Goal: Task Accomplishment & Management: Manage account settings

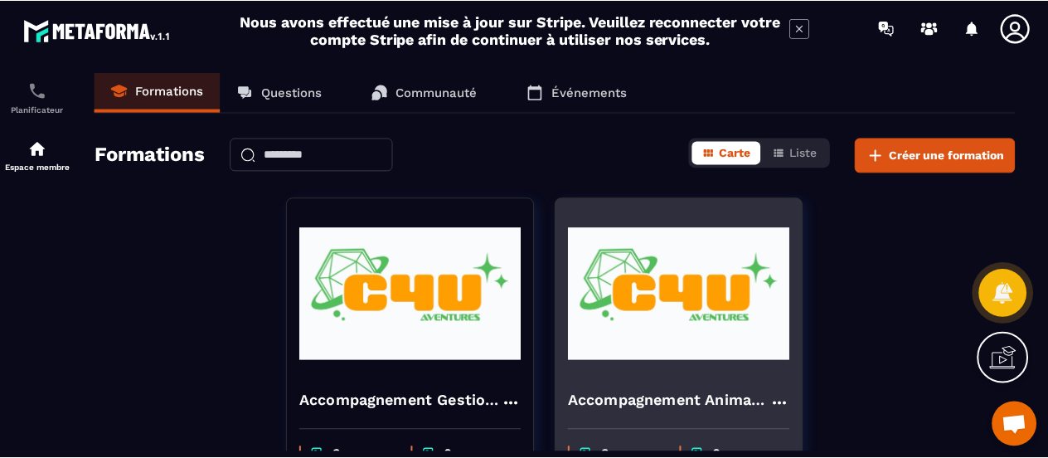
scroll to position [162, 0]
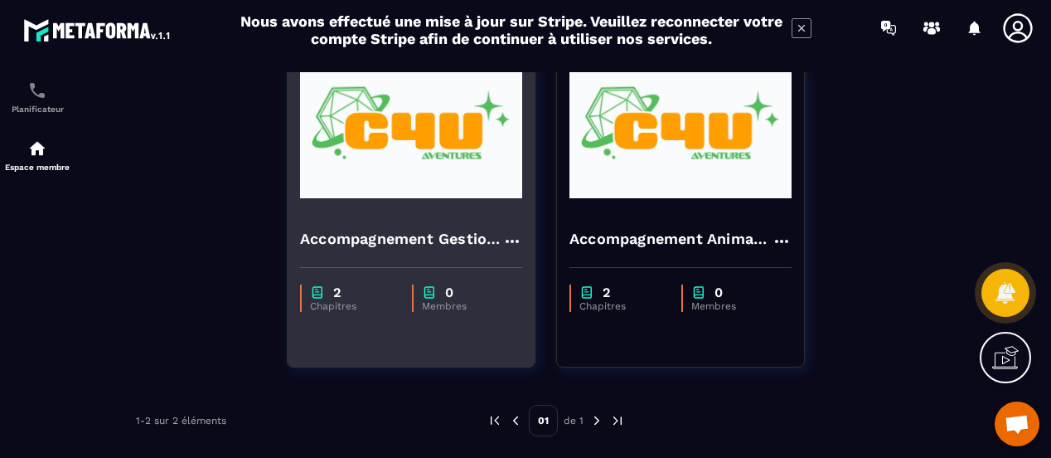
click at [449, 144] on img at bounding box center [411, 132] width 222 height 166
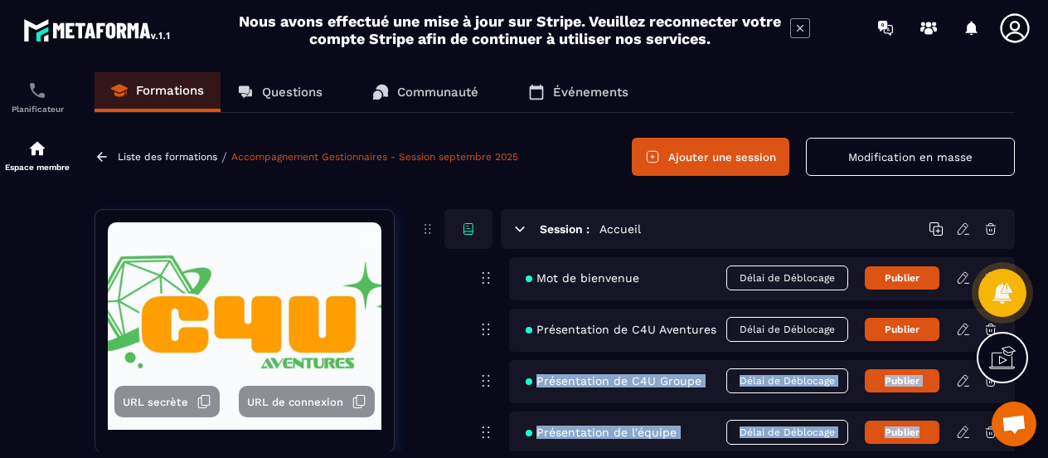
drag, startPoint x: 1039, startPoint y: 349, endPoint x: 1050, endPoint y: 407, distance: 59.0
click at [1048, 407] on html "Nous avons effectué une mise à jour sur Stripe. Veuillez reconnecter votre comp…" at bounding box center [524, 229] width 1048 height 458
click at [34, 96] on img at bounding box center [37, 90] width 20 height 20
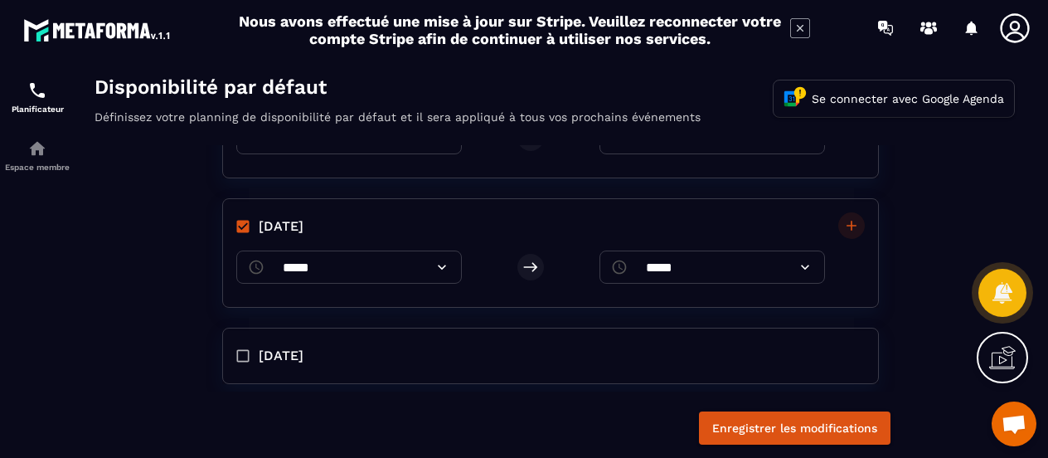
scroll to position [166, 0]
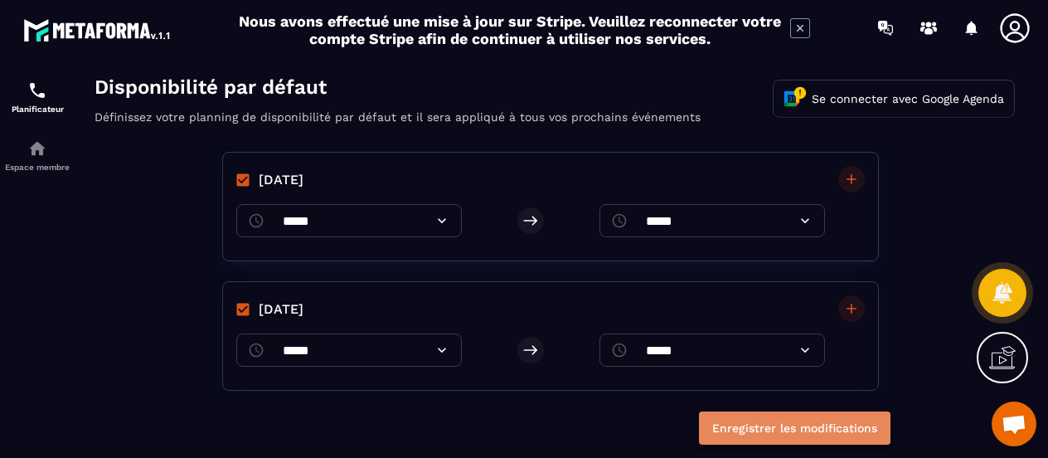
click at [766, 429] on button "Enregistrer les modifications" at bounding box center [795, 427] width 192 height 33
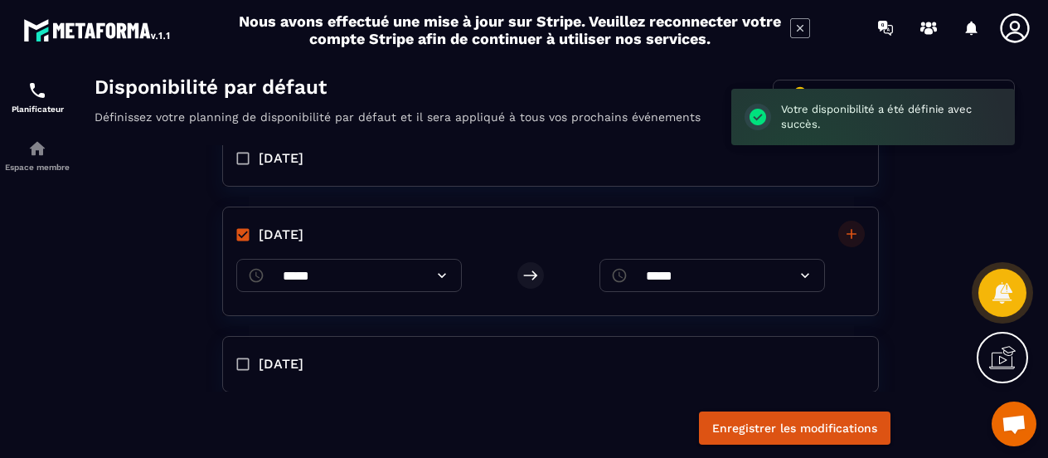
scroll to position [463, 0]
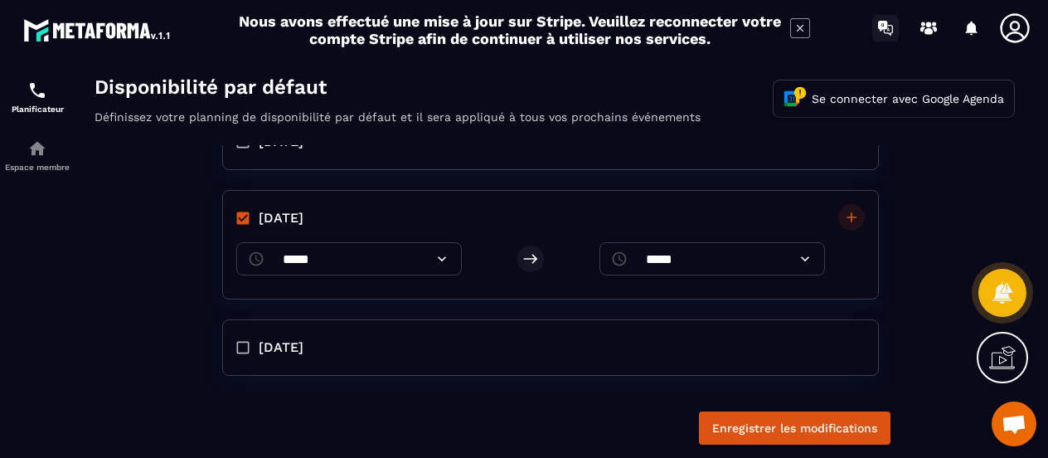
click at [885, 32] on icon at bounding box center [885, 28] width 27 height 27
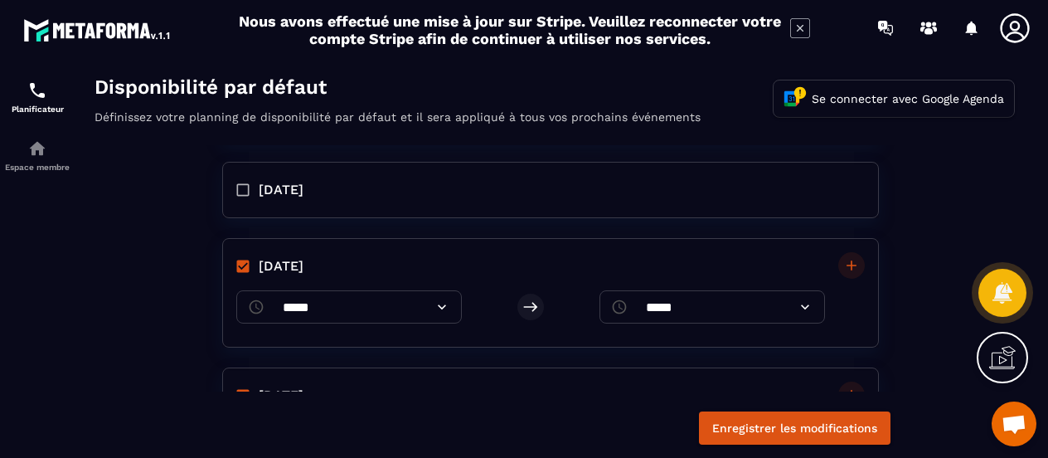
scroll to position [0, 0]
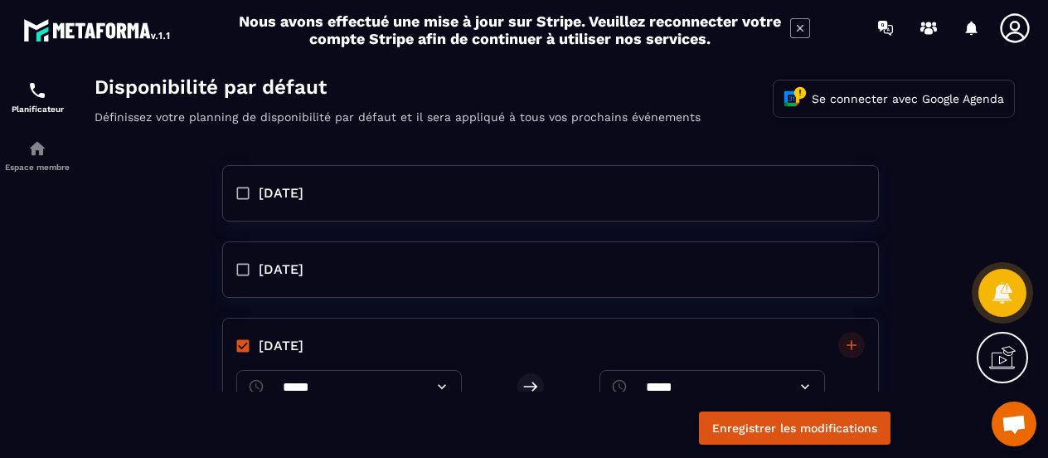
click at [1012, 27] on icon at bounding box center [1014, 28] width 33 height 33
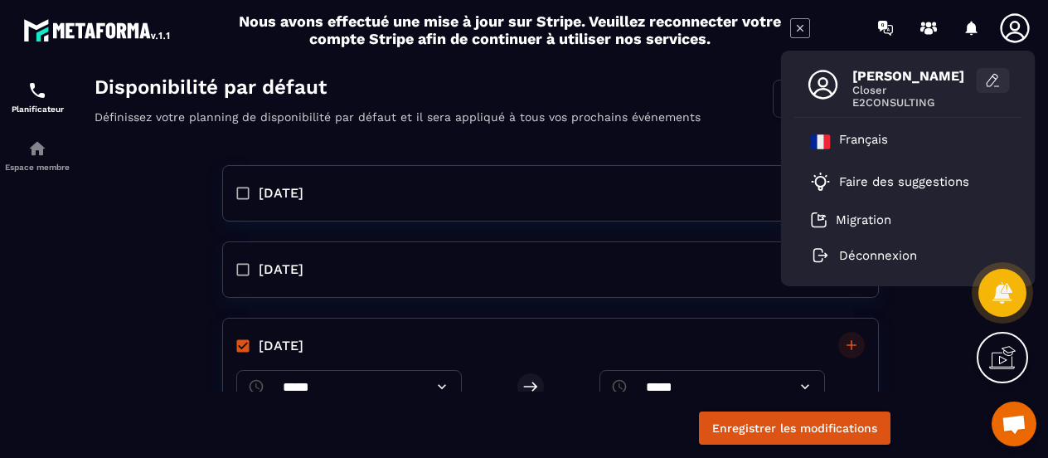
click at [990, 80] on icon at bounding box center [993, 80] width 17 height 17
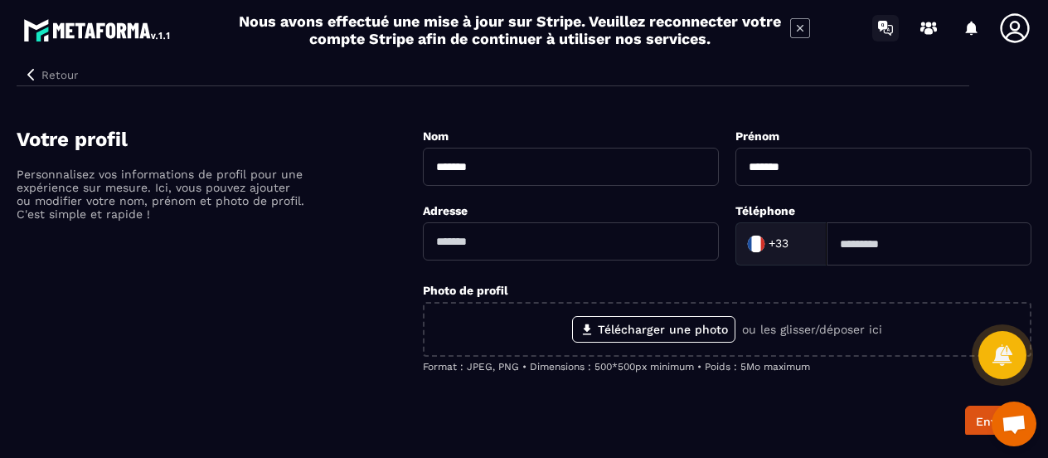
click at [885, 24] on icon at bounding box center [882, 26] width 9 height 11
click at [1008, 424] on span "Ouvrir le chat" at bounding box center [1014, 426] width 27 height 22
